Goal: Task Accomplishment & Management: Manage account settings

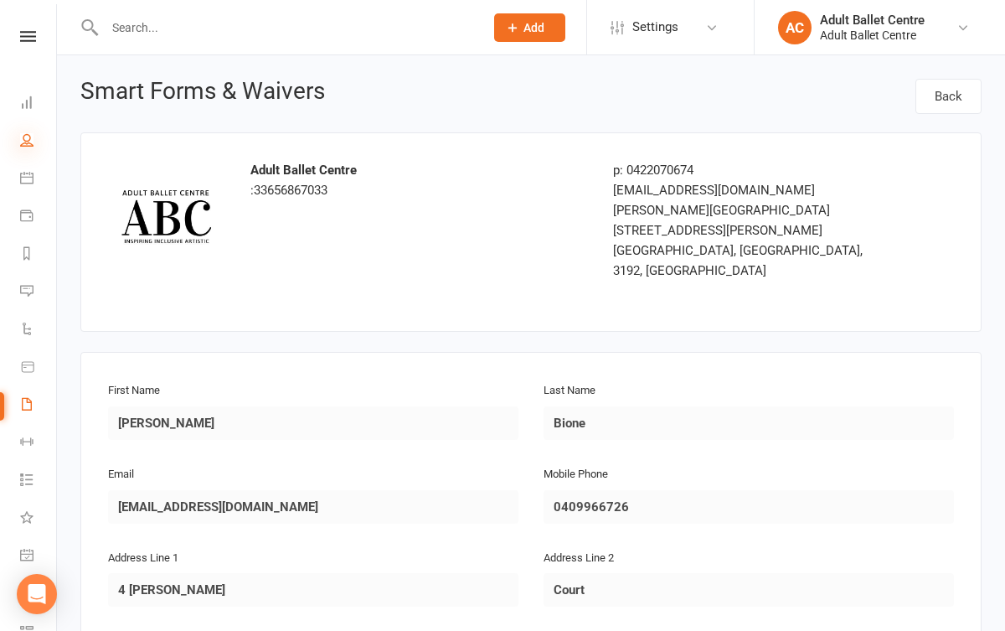
click at [32, 141] on icon at bounding box center [26, 139] width 13 height 13
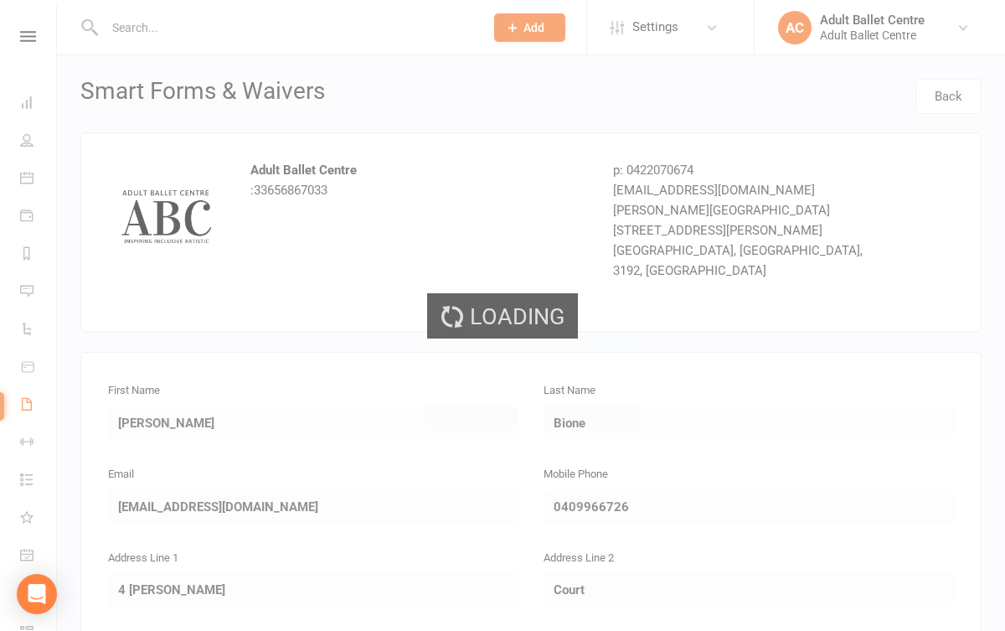
select select "100"
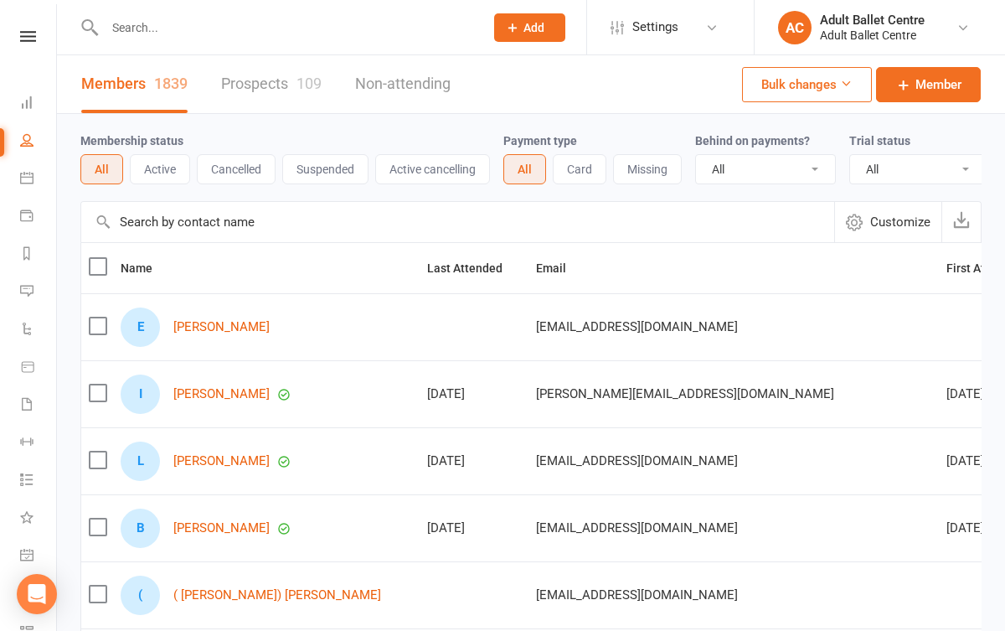
click at [224, 95] on link "Prospects 109" at bounding box center [271, 84] width 100 height 58
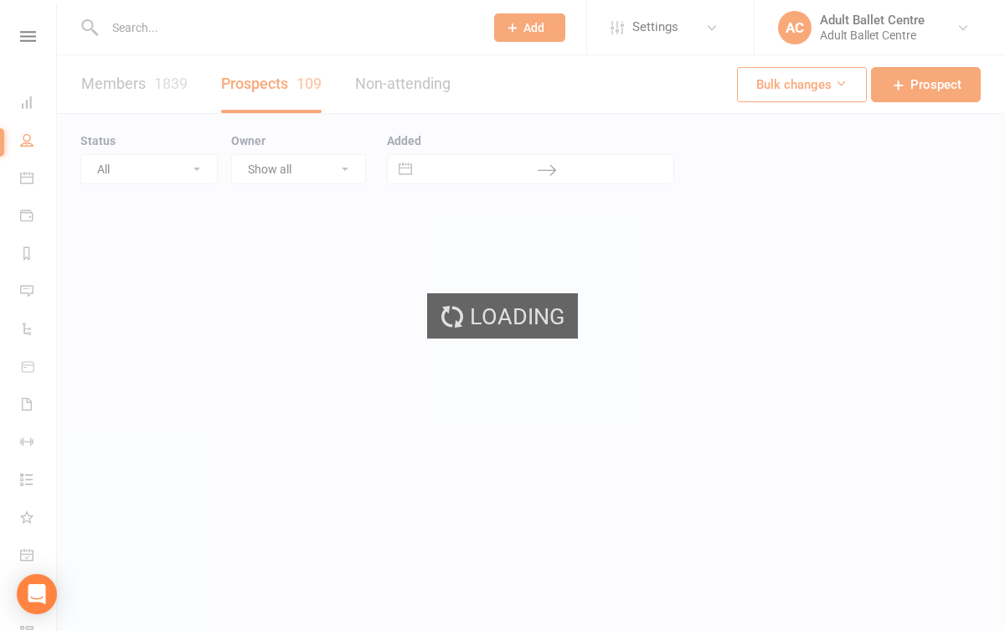
select select "100"
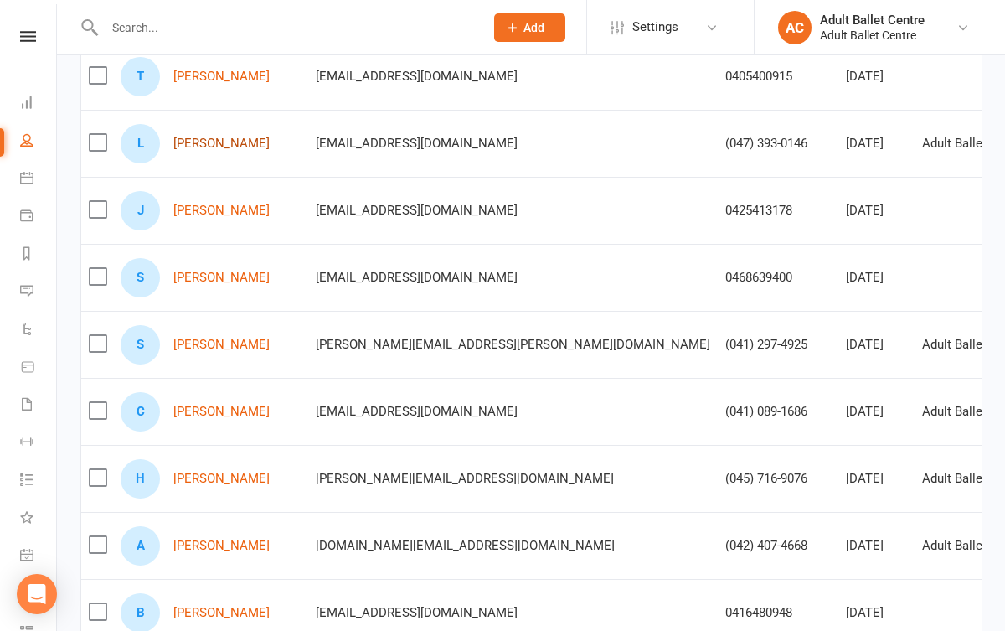
scroll to position [861, 0]
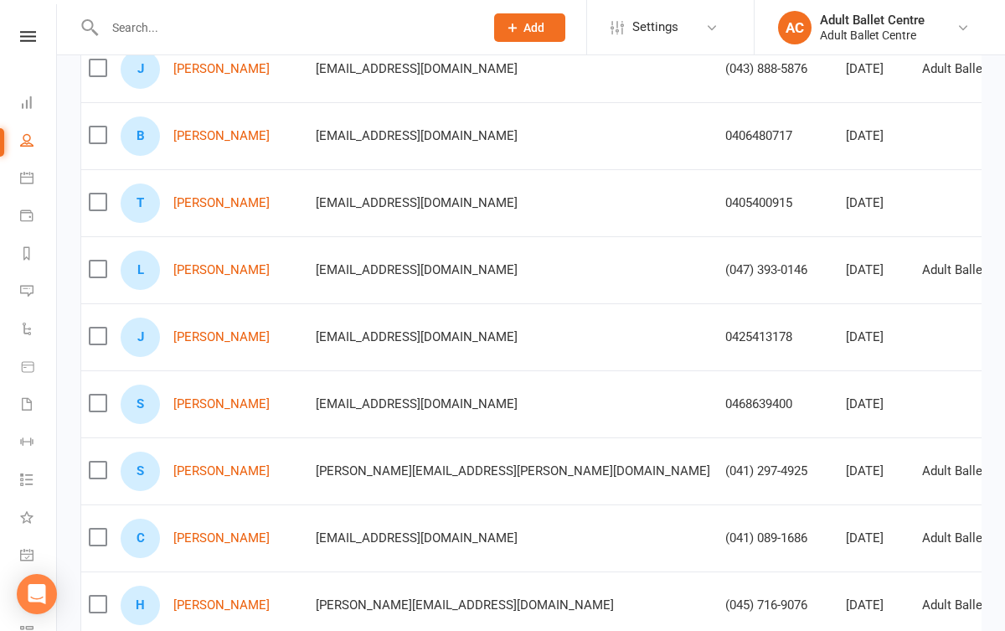
click at [273, 31] on input "text" at bounding box center [286, 27] width 373 height 23
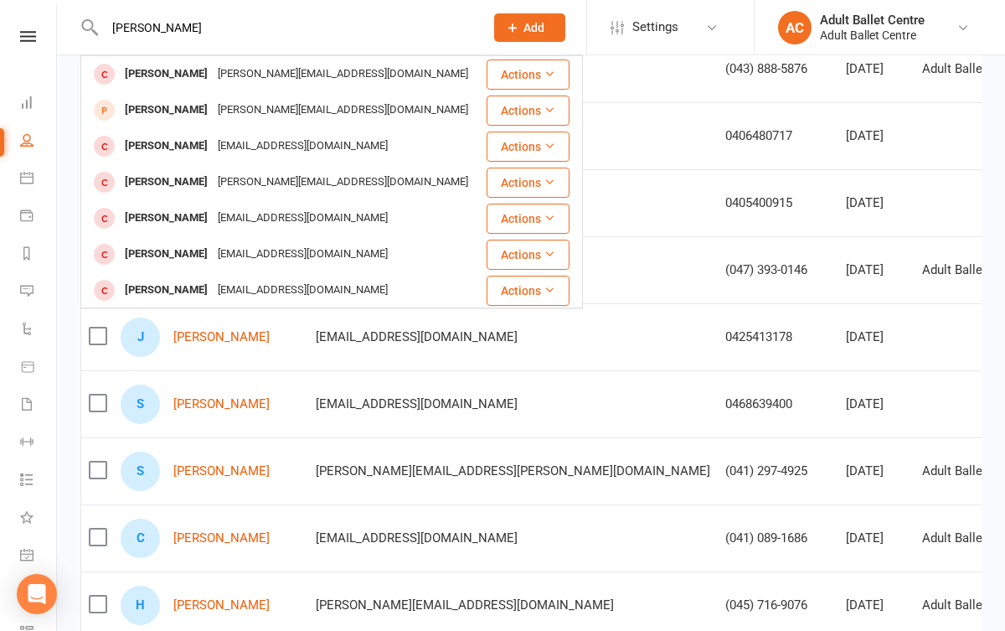
type input "[PERSON_NAME]"
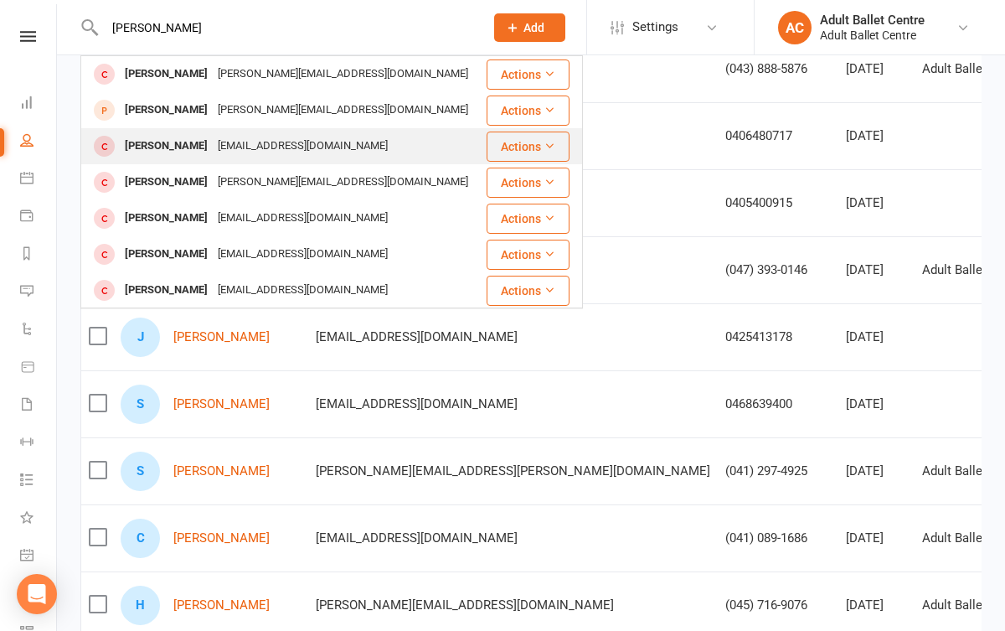
drag, startPoint x: 273, startPoint y: 31, endPoint x: 265, endPoint y: 149, distance: 118.4
click at [265, 149] on div "[EMAIL_ADDRESS][DOMAIN_NAME]" at bounding box center [303, 146] width 180 height 24
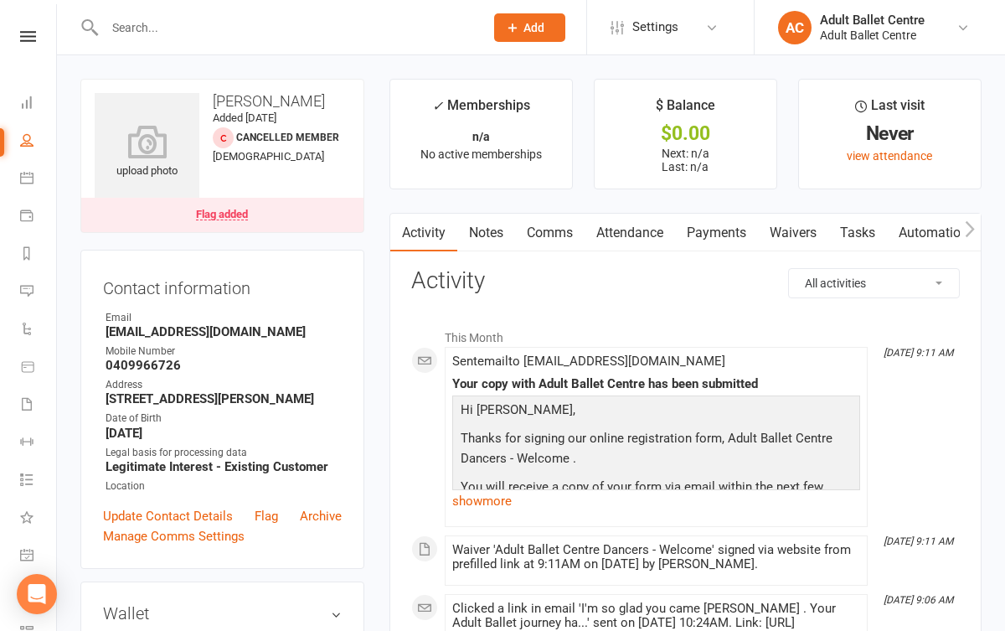
click at [232, 214] on div "Flag added" at bounding box center [222, 214] width 52 height 12
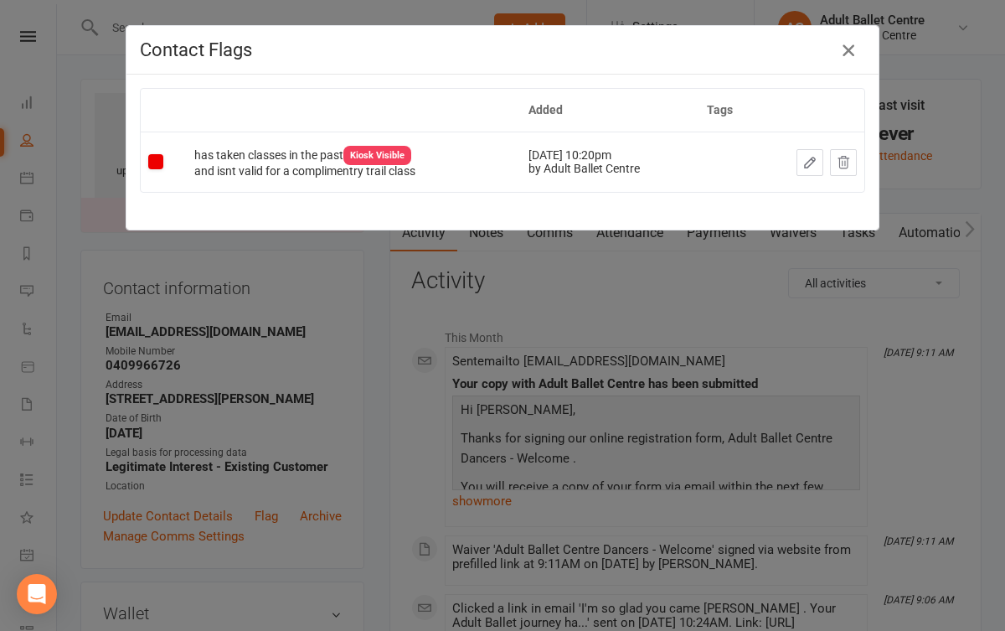
click at [845, 54] on icon "button" at bounding box center [848, 50] width 20 height 20
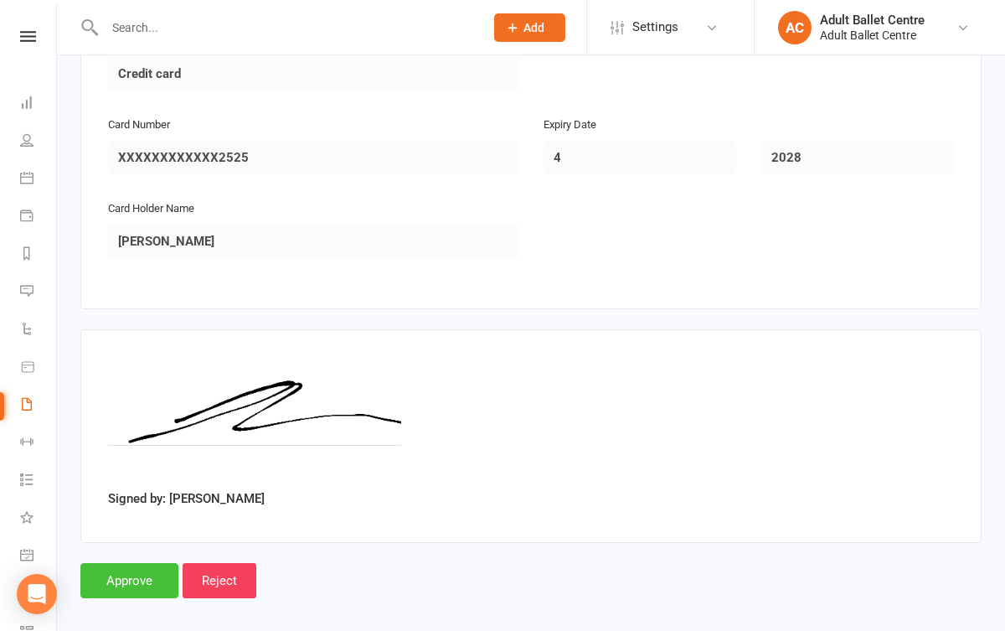
scroll to position [1562, 0]
click at [159, 564] on input "Approve" at bounding box center [129, 581] width 98 height 35
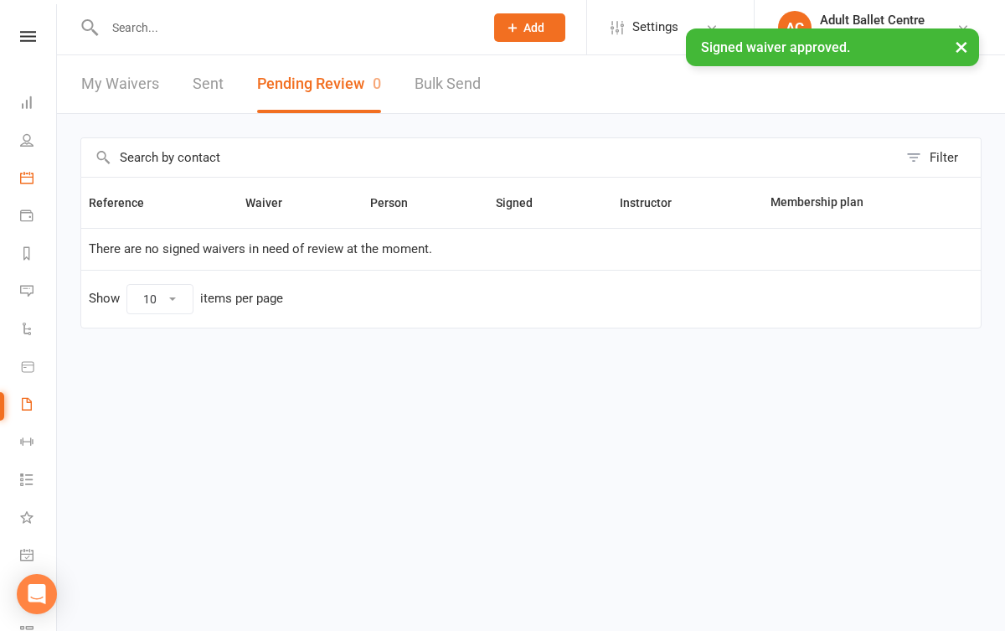
click at [35, 183] on link "Calendar" at bounding box center [39, 180] width 38 height 38
